Goal: Information Seeking & Learning: Learn about a topic

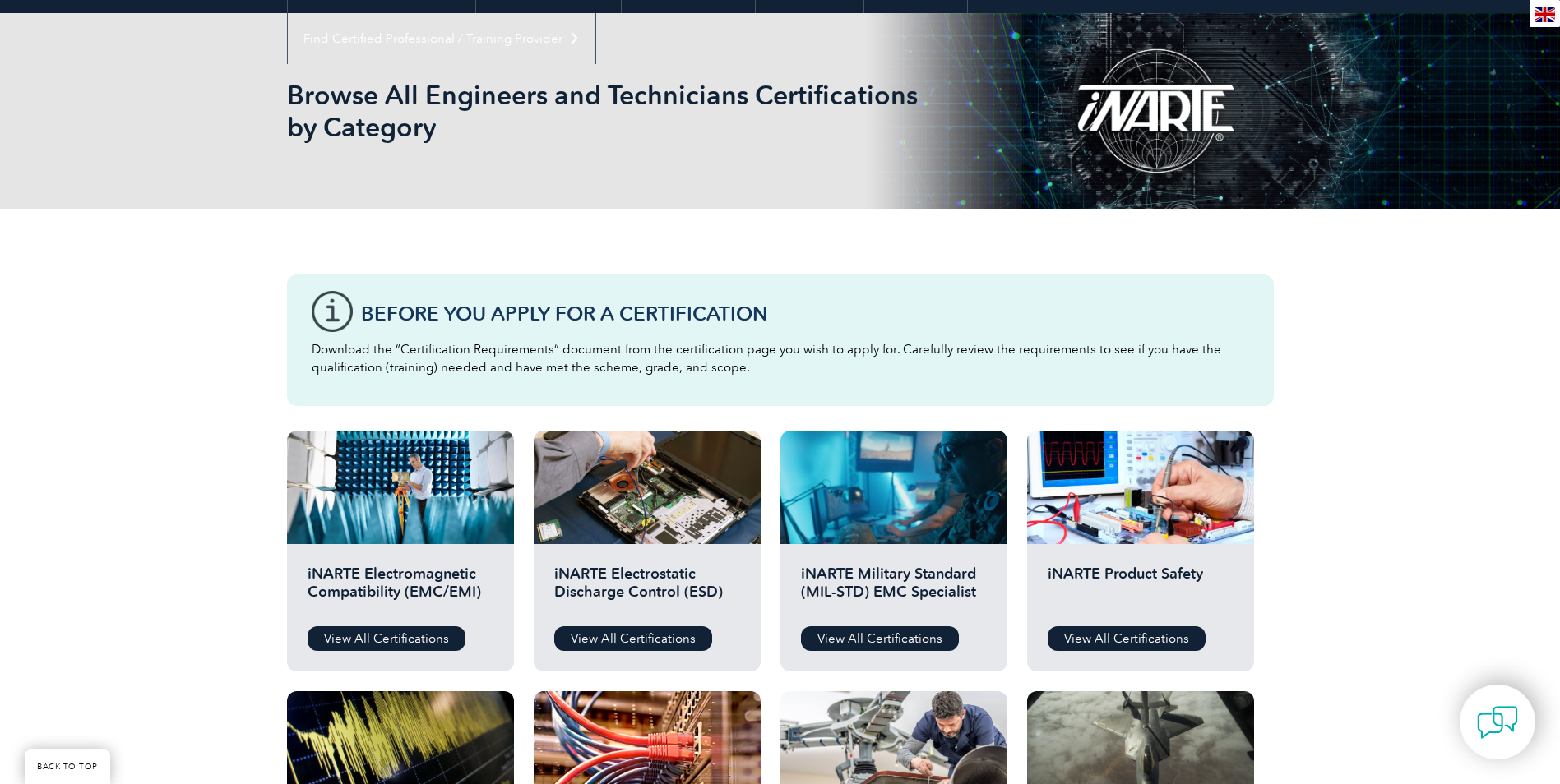
scroll to position [164, 0]
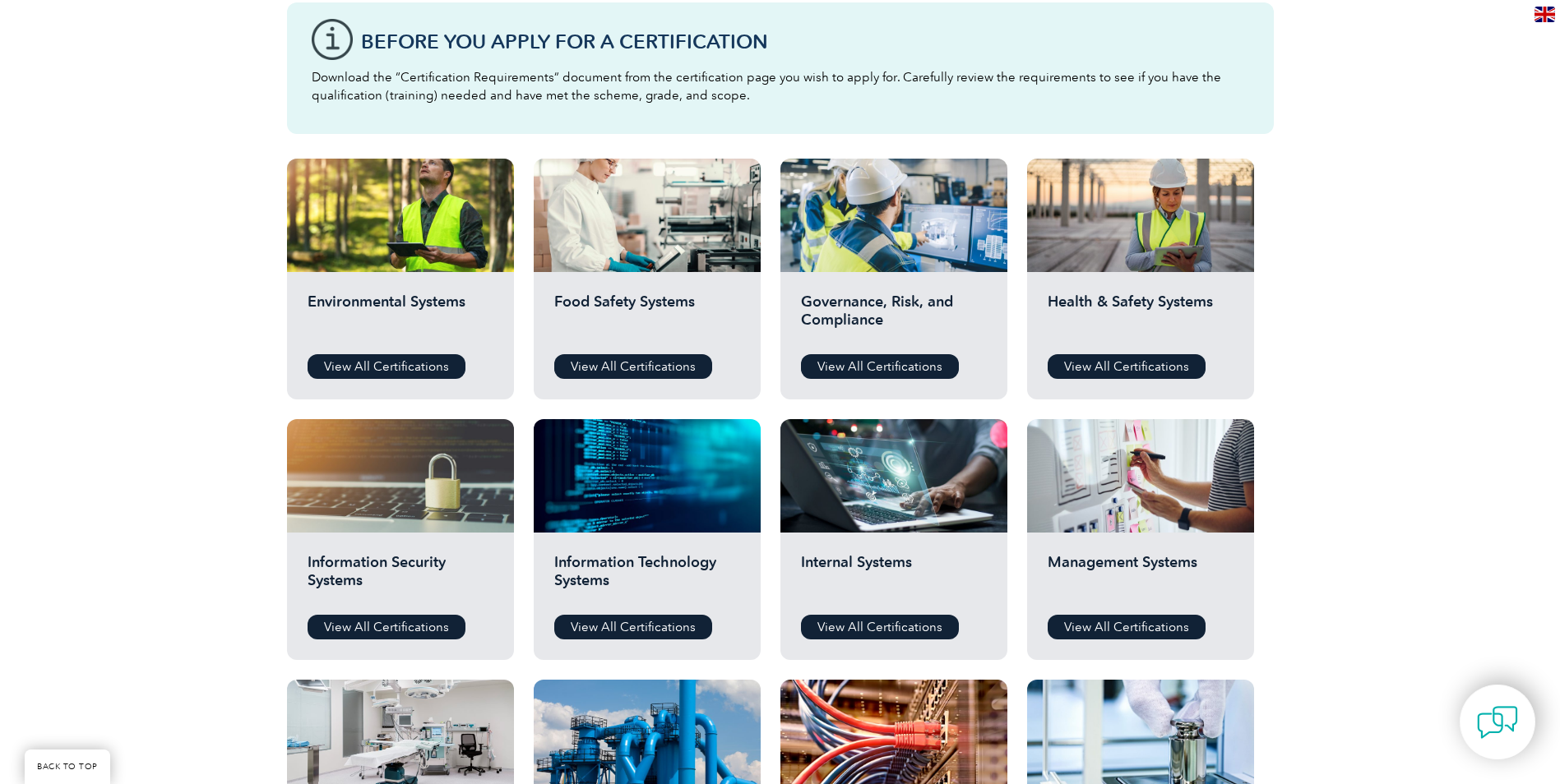
scroll to position [493, 0]
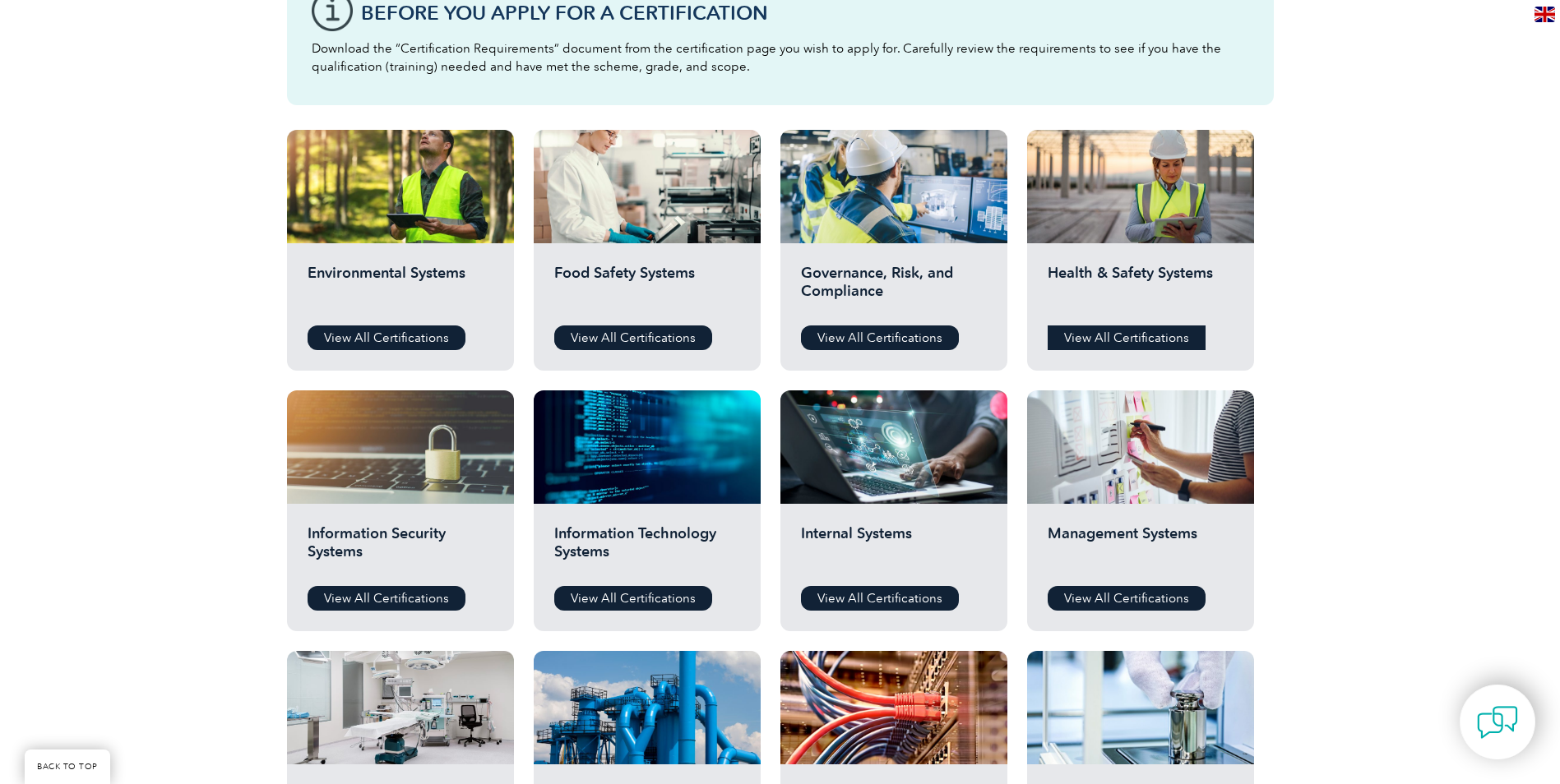
click at [1132, 333] on link "View All Certifications" at bounding box center [1127, 337] width 158 height 25
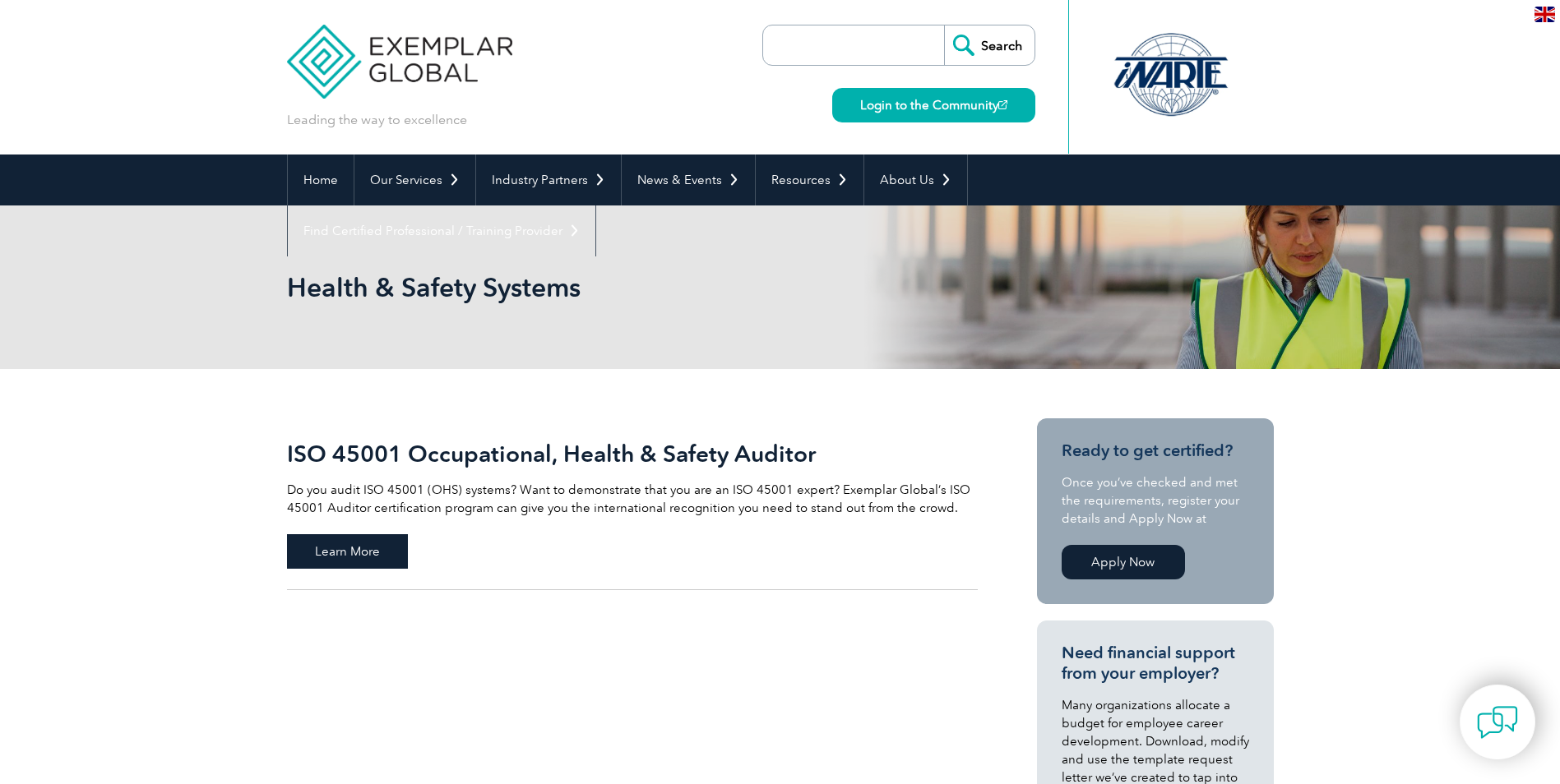
click at [363, 546] on span "Learn More" at bounding box center [347, 551] width 121 height 34
click at [308, 178] on link "Home" at bounding box center [321, 179] width 66 height 51
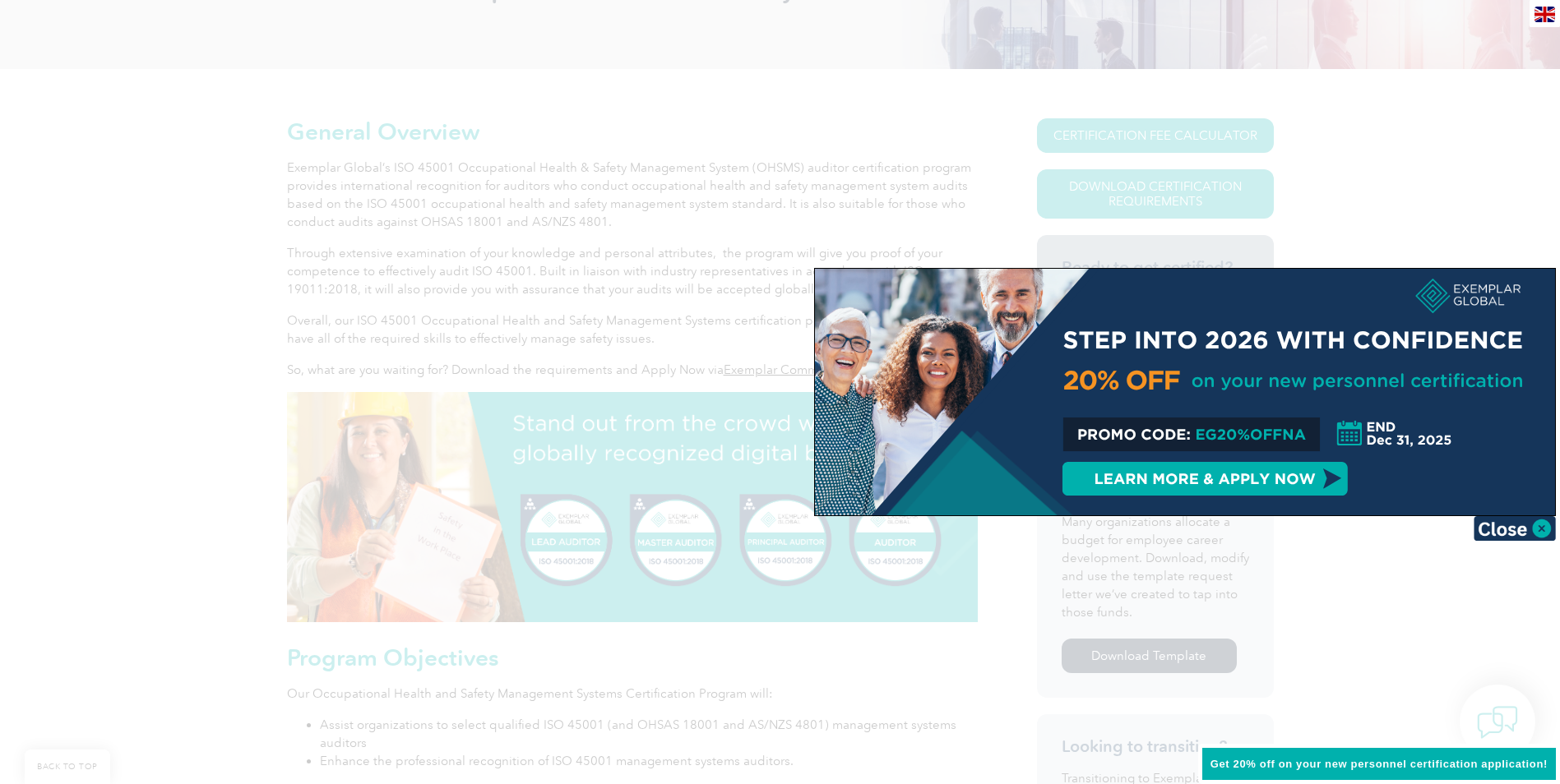
scroll to position [329, 0]
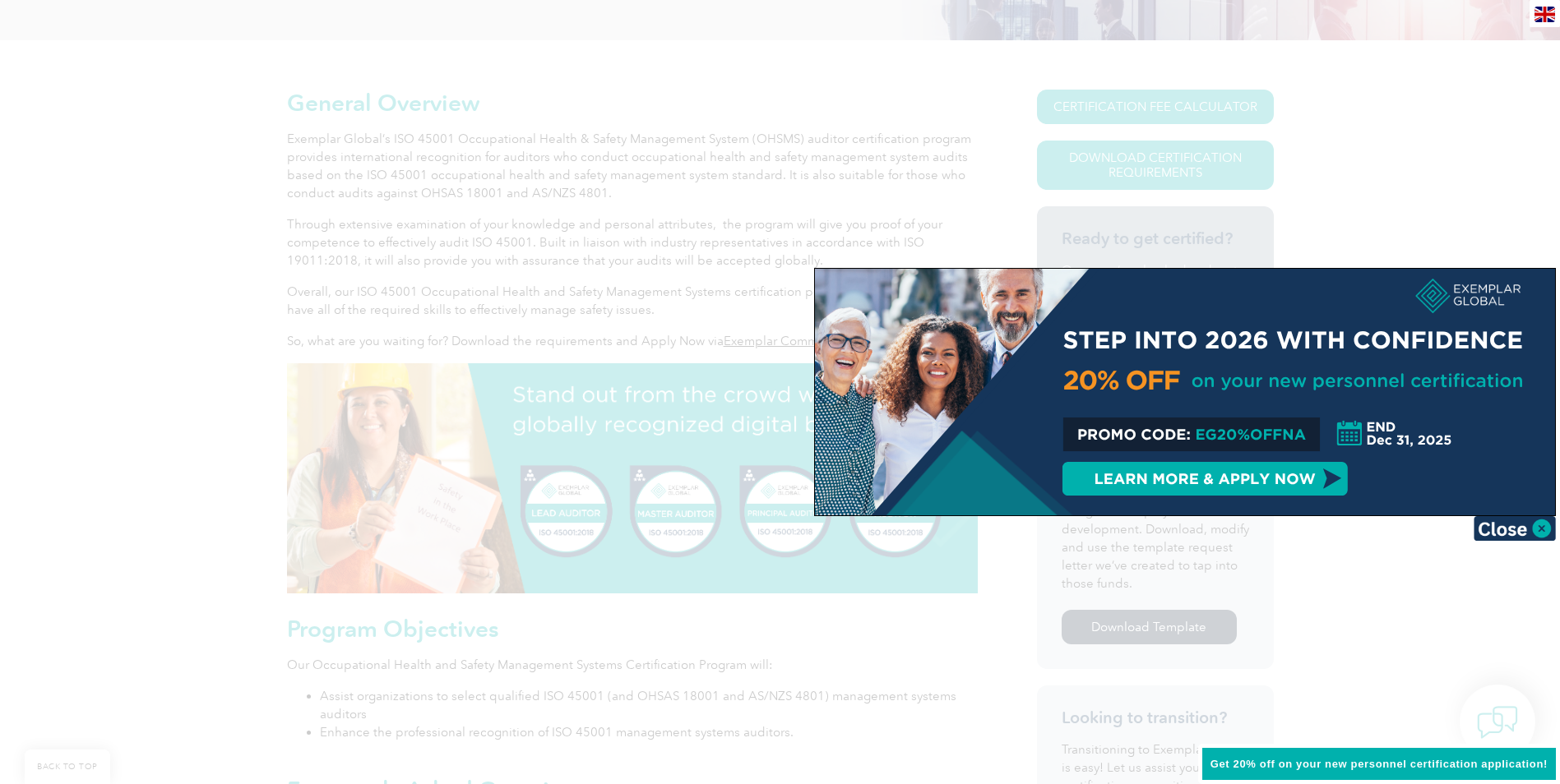
click at [924, 568] on div at bounding box center [780, 392] width 1560 height 784
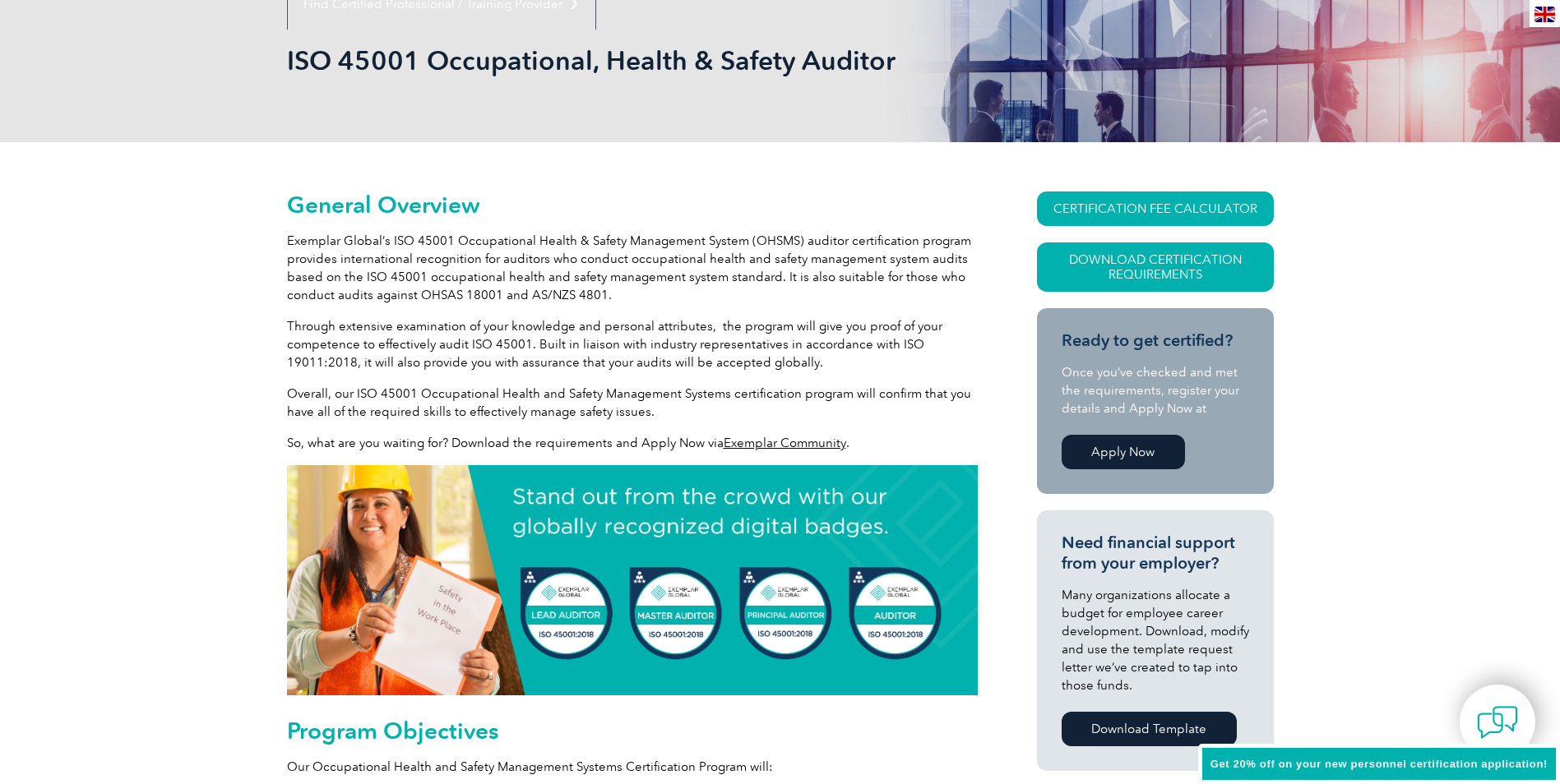
scroll to position [247, 0]
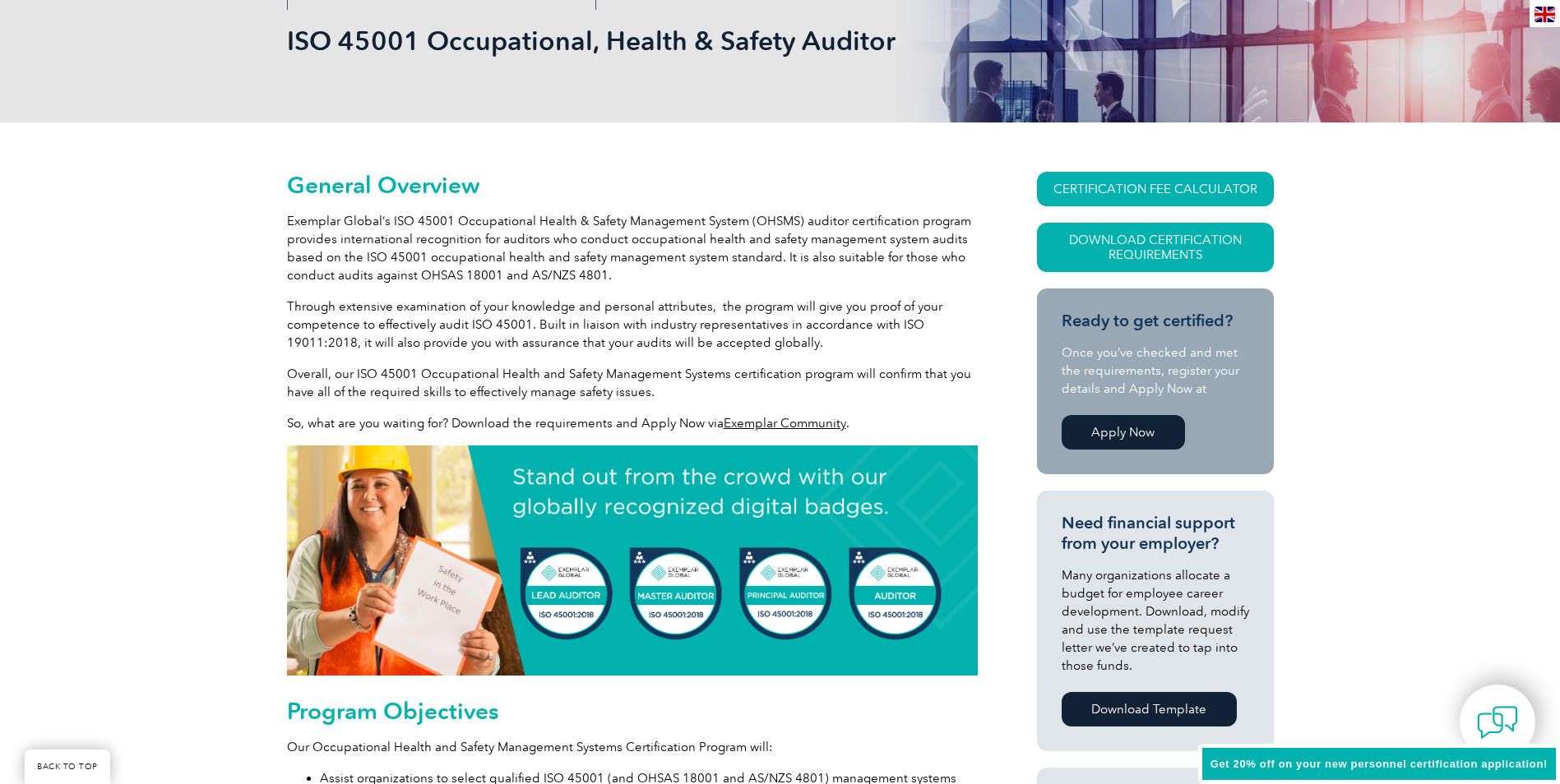
click at [779, 421] on link "Exemplar Community" at bounding box center [785, 424] width 123 height 15
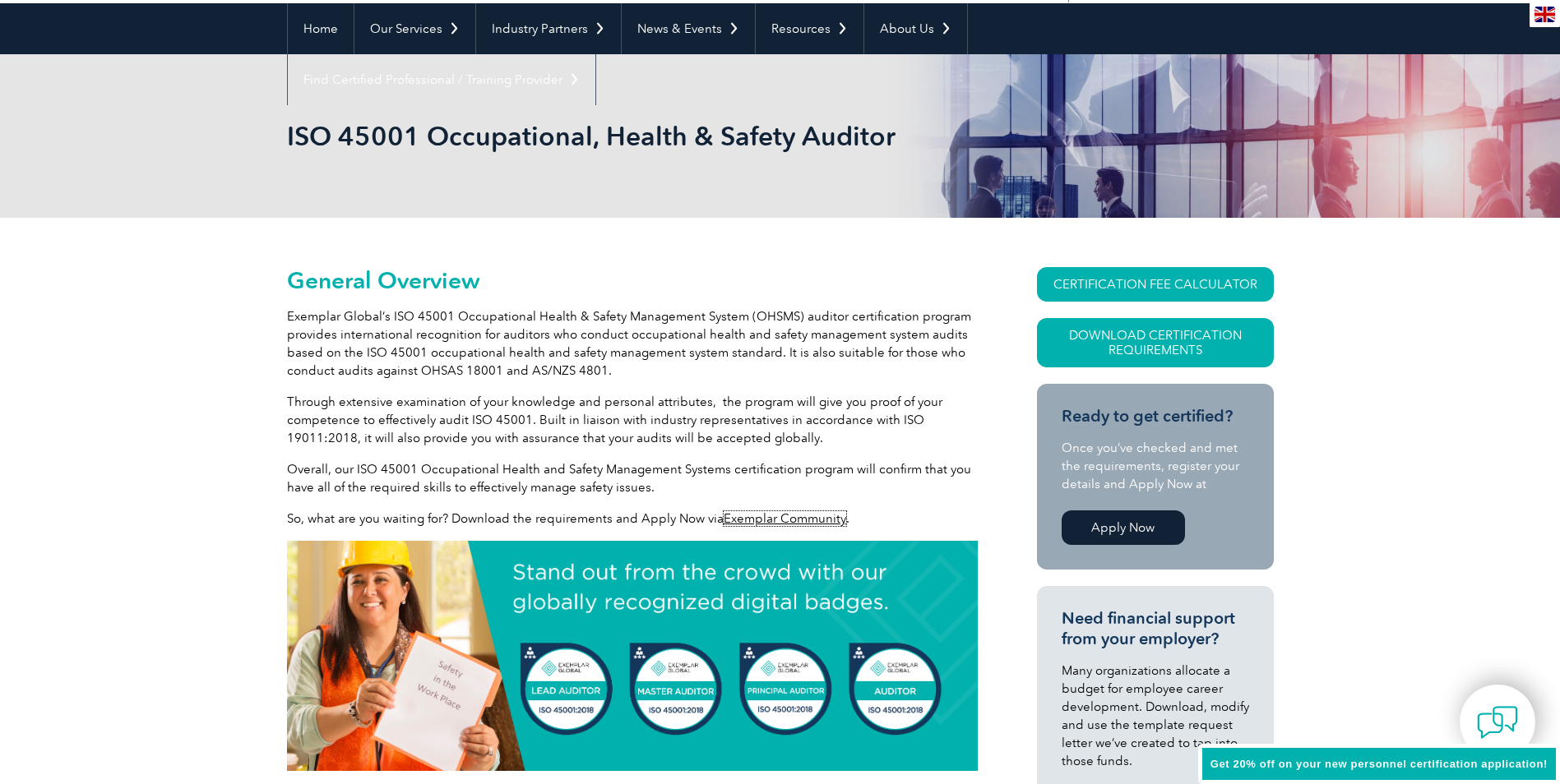
scroll to position [0, 0]
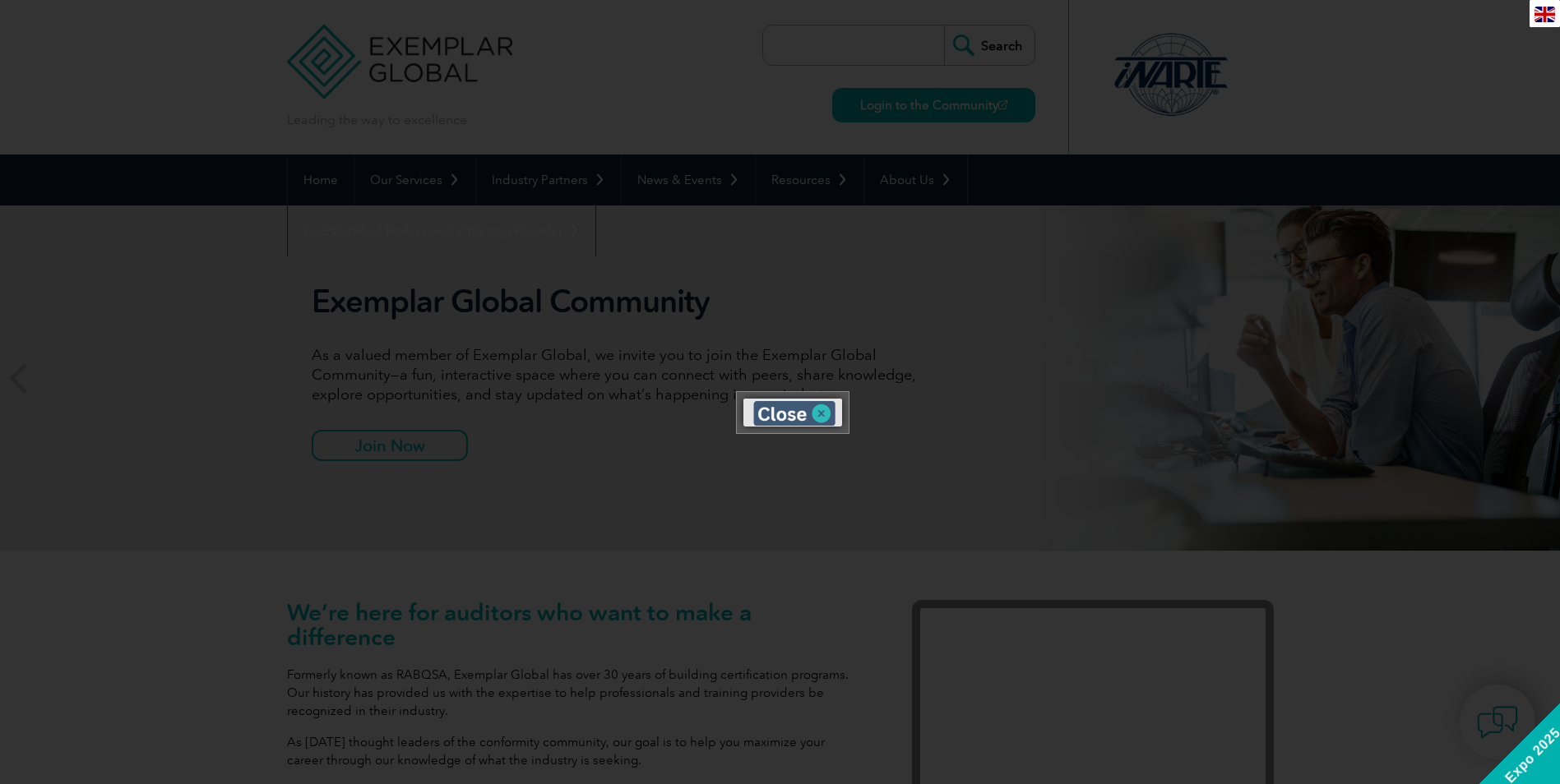
click at [823, 415] on img at bounding box center [794, 413] width 83 height 25
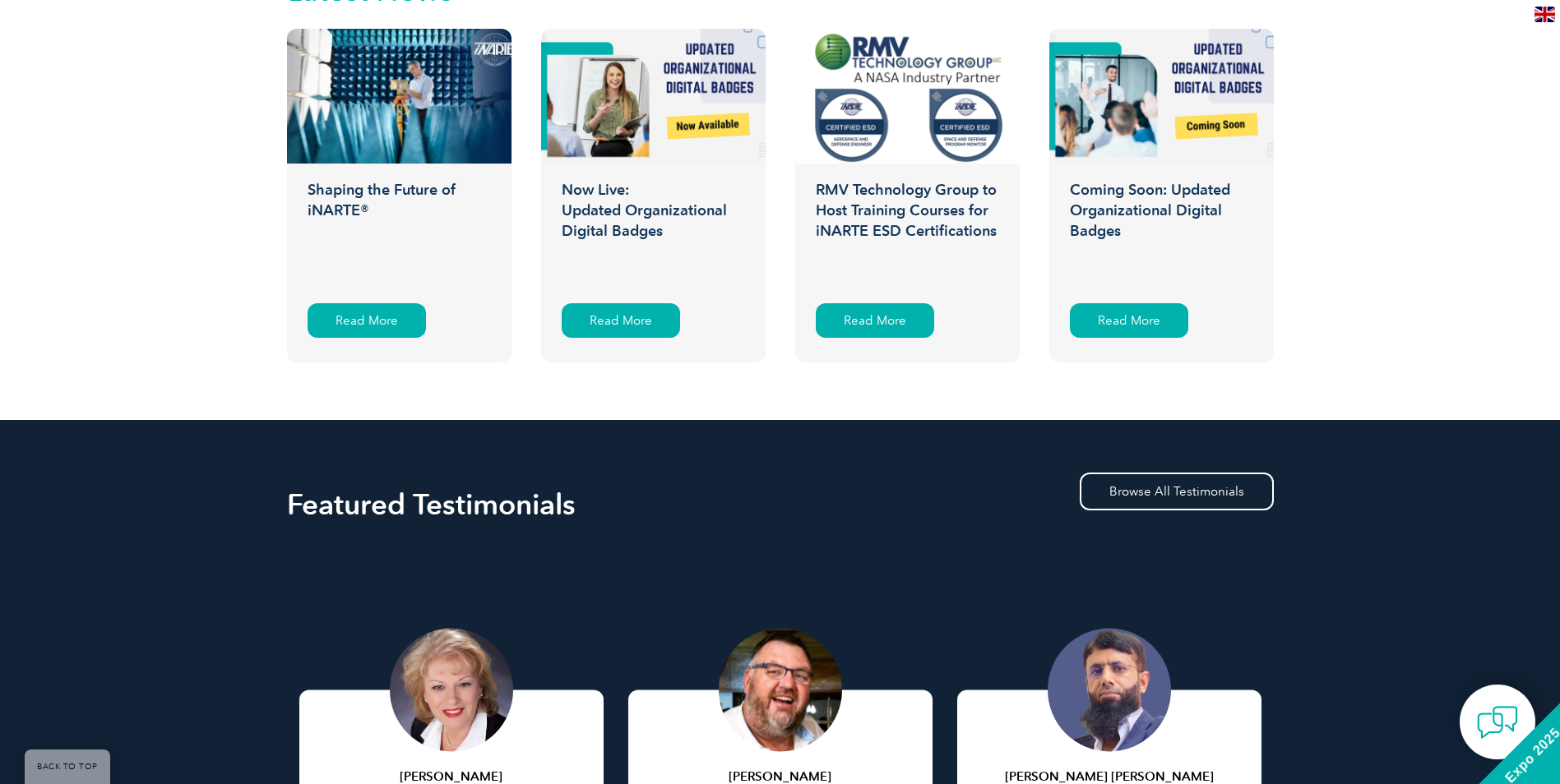
scroll to position [2241, 0]
